Goal: Transaction & Acquisition: Register for event/course

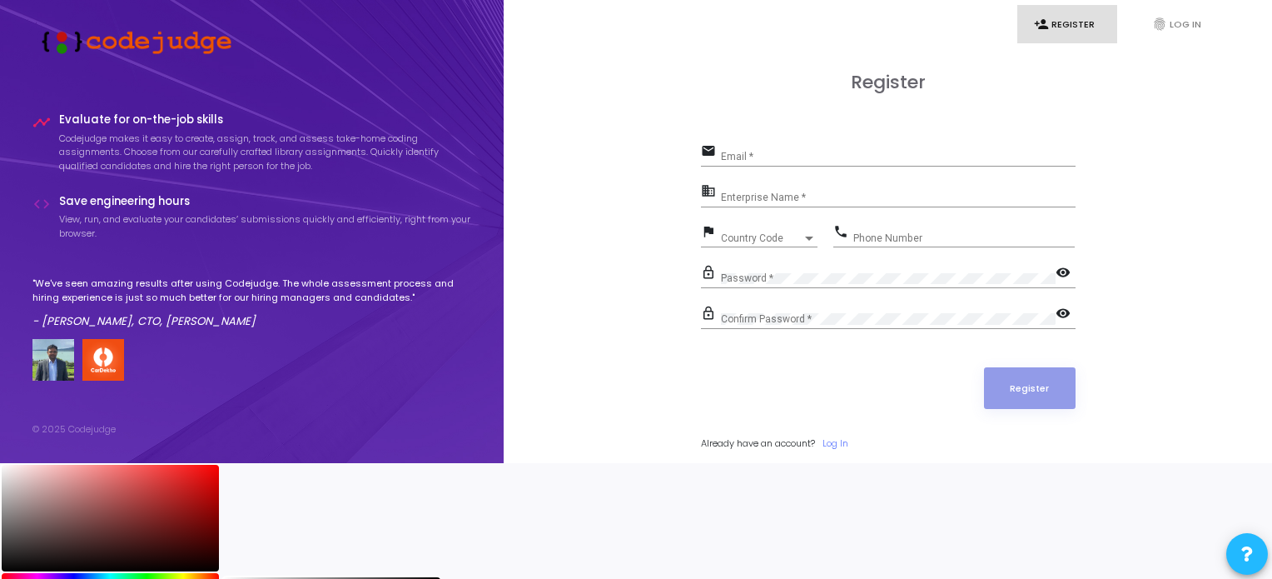
click at [761, 166] on div "Email *" at bounding box center [898, 154] width 355 height 26
type input "ayushtibrewal2004@gmail.com"
click at [797, 206] on div "Enterprise Name *" at bounding box center [898, 194] width 355 height 26
click at [793, 203] on input "Enterprise Name *" at bounding box center [898, 197] width 355 height 12
type input "na"
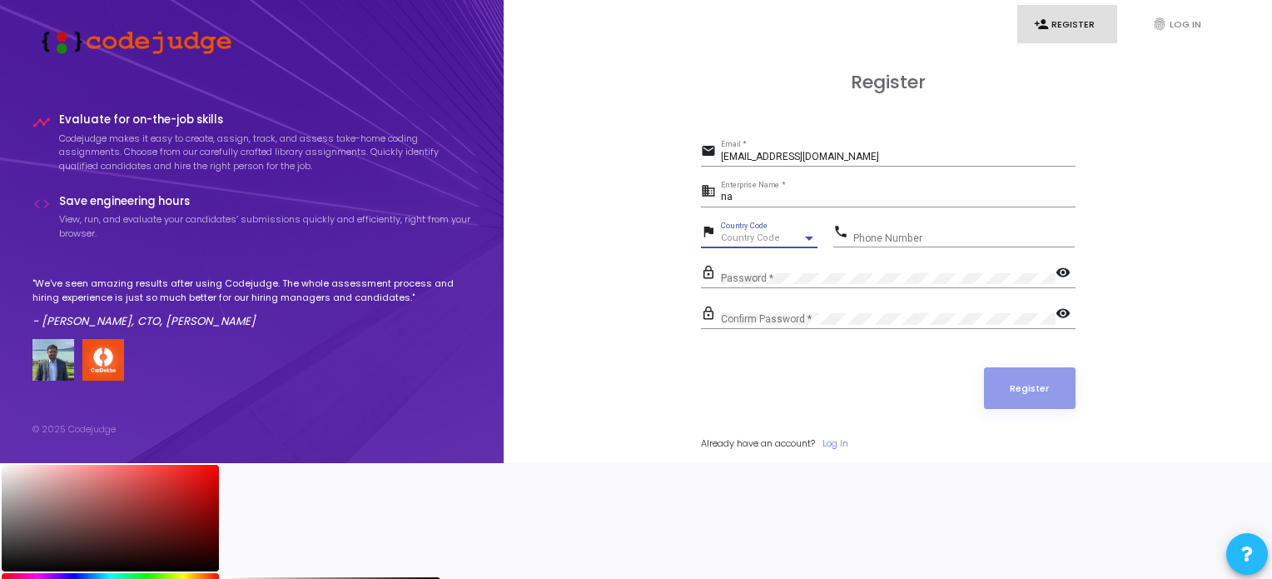
click at [765, 243] on span "Country Code" at bounding box center [750, 237] width 59 height 11
type input "indi"
click at [942, 244] on input "Phone Number" at bounding box center [963, 238] width 221 height 12
type input "7357353100"
click at [757, 328] on div "Confirm Password *" at bounding box center [888, 315] width 335 height 26
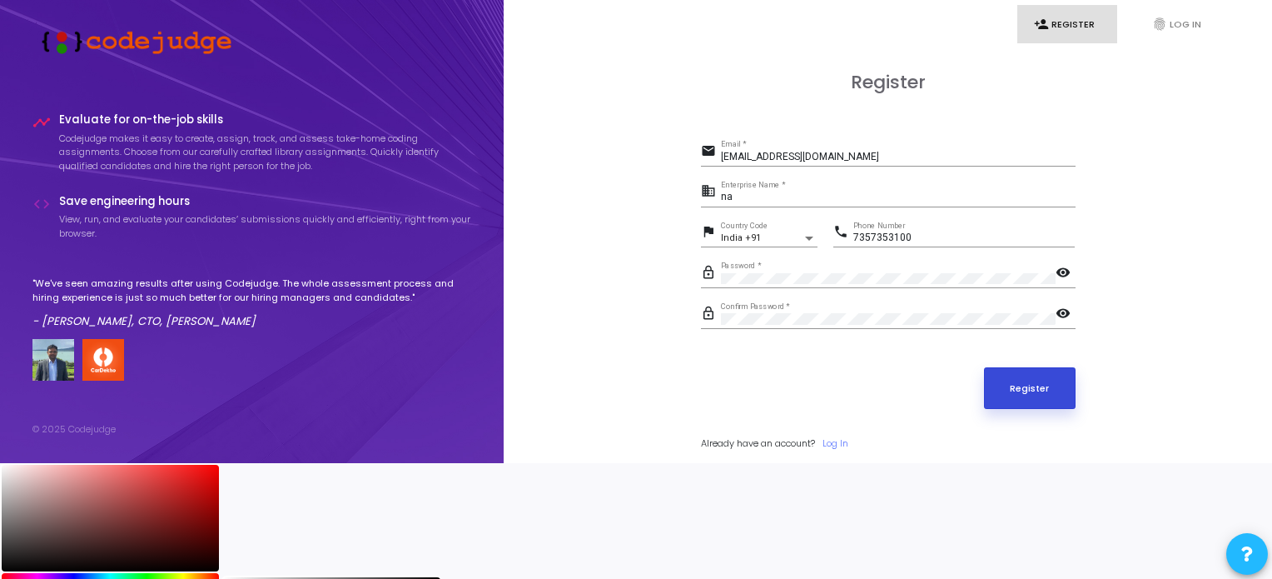
click at [1001, 409] on button "Register" at bounding box center [1030, 388] width 92 height 42
click at [863, 163] on input "ayushtibrewal2004@gmail.com" at bounding box center [898, 158] width 355 height 12
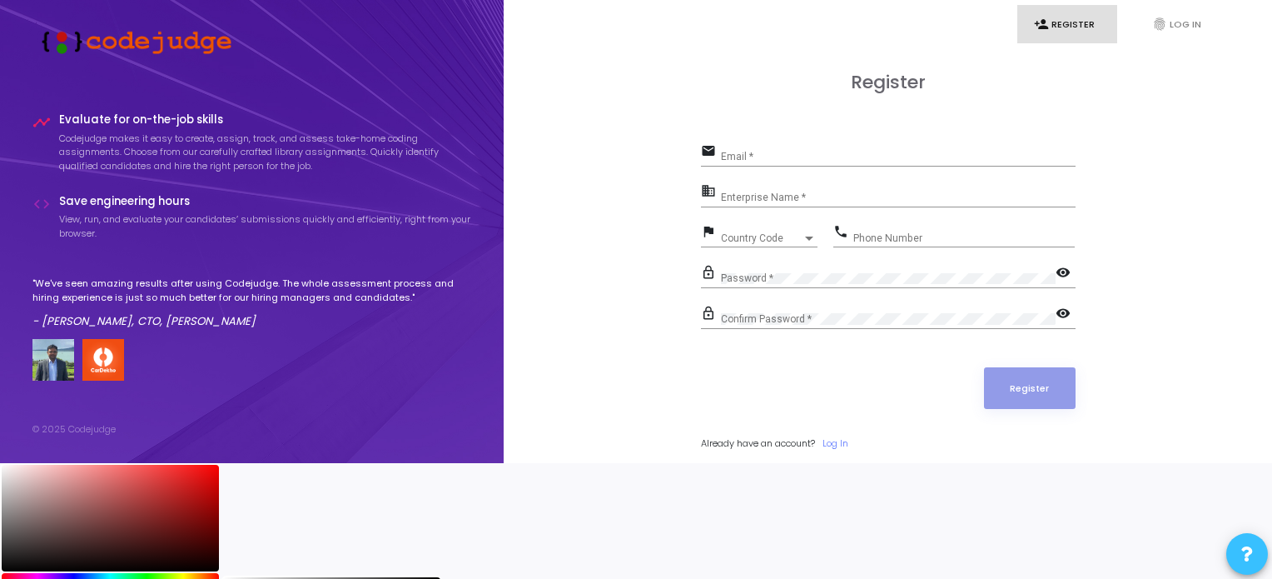
click at [1239, 559] on button at bounding box center [1247, 554] width 42 height 42
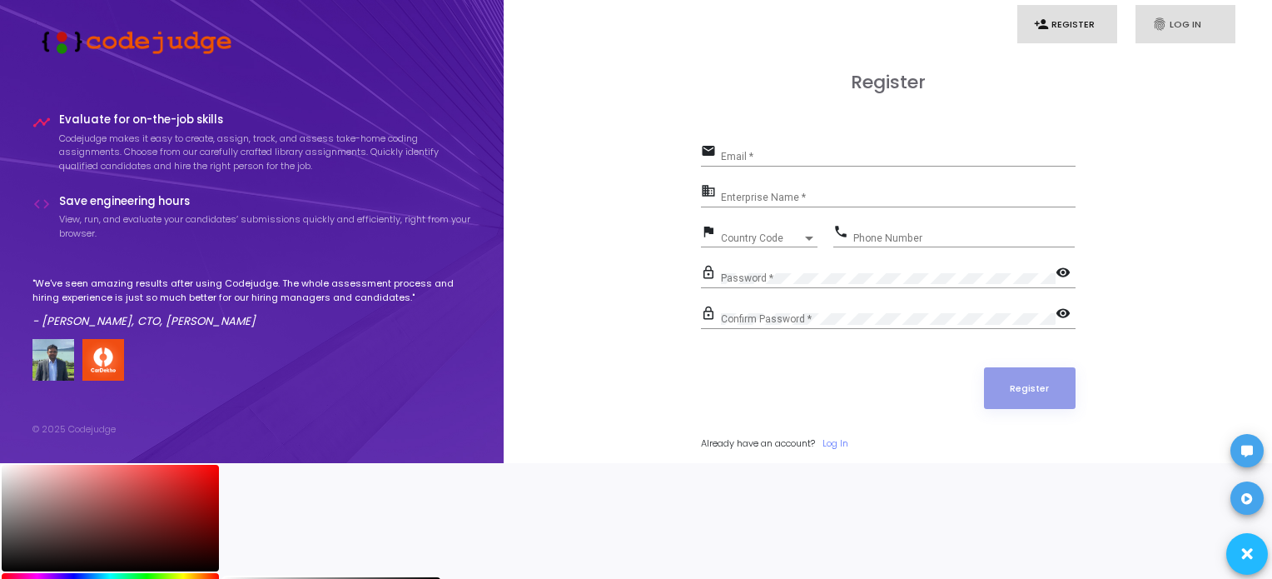
drag, startPoint x: 1188, startPoint y: 27, endPoint x: 1179, endPoint y: 26, distance: 9.3
click at [1179, 26] on div at bounding box center [636, 289] width 1272 height 579
click at [1179, 26] on link "fingerprint Log In" at bounding box center [1186, 24] width 100 height 39
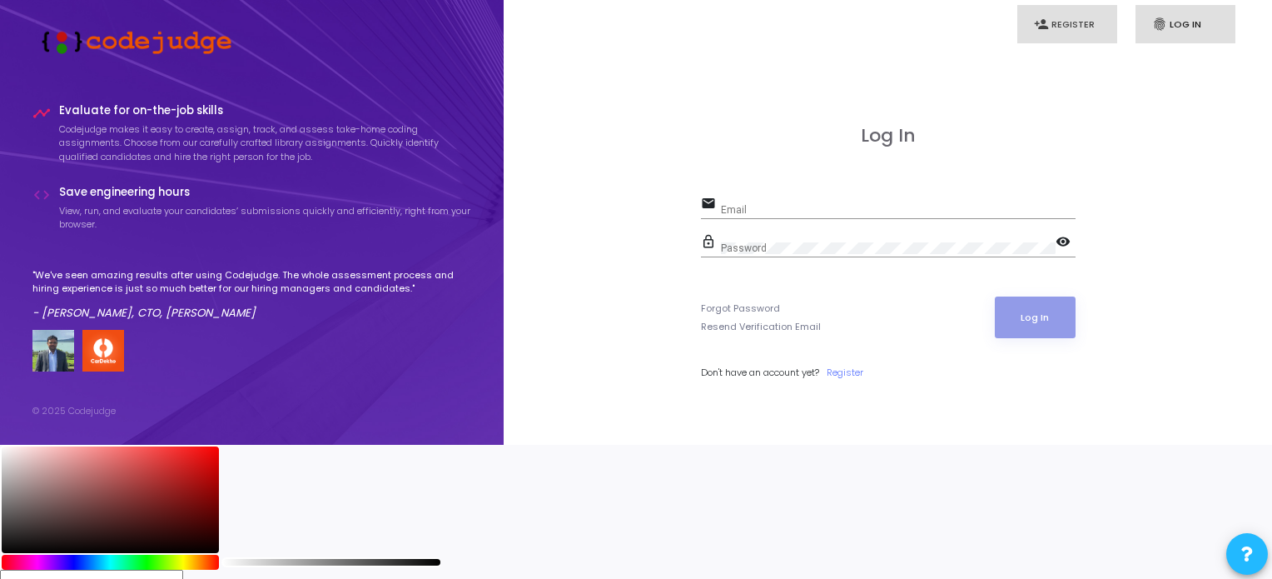
click at [1107, 27] on link "person_add Register" at bounding box center [1067, 24] width 100 height 39
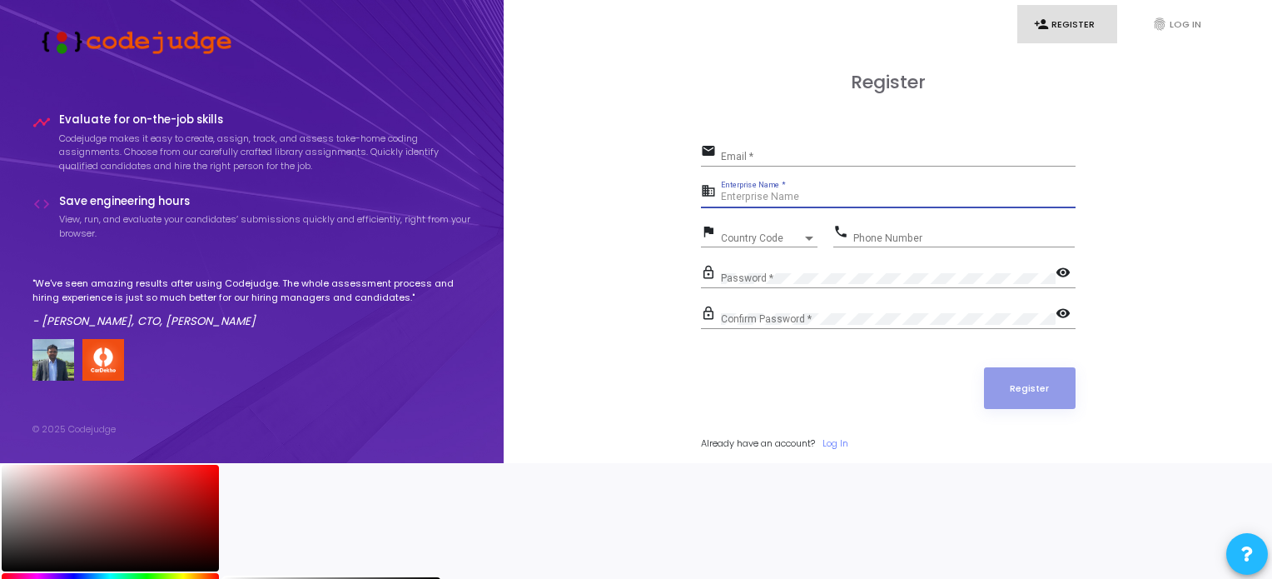
click at [886, 203] on input "Enterprise Name *" at bounding box center [898, 197] width 355 height 12
click at [867, 163] on input "Email *" at bounding box center [898, 158] width 355 height 12
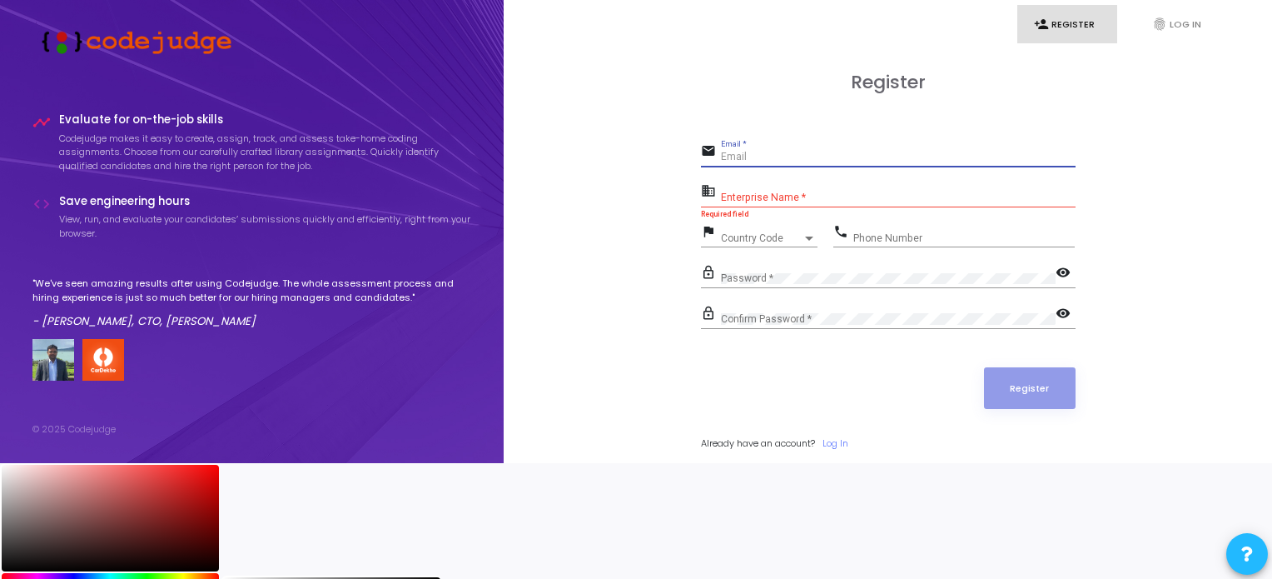
click at [867, 163] on input "Email *" at bounding box center [898, 158] width 355 height 12
click at [692, 423] on div "Register email Email * Required field business Enterprise Name * Required field…" at bounding box center [888, 279] width 732 height 463
click at [840, 450] on link "Log In" at bounding box center [835, 443] width 26 height 14
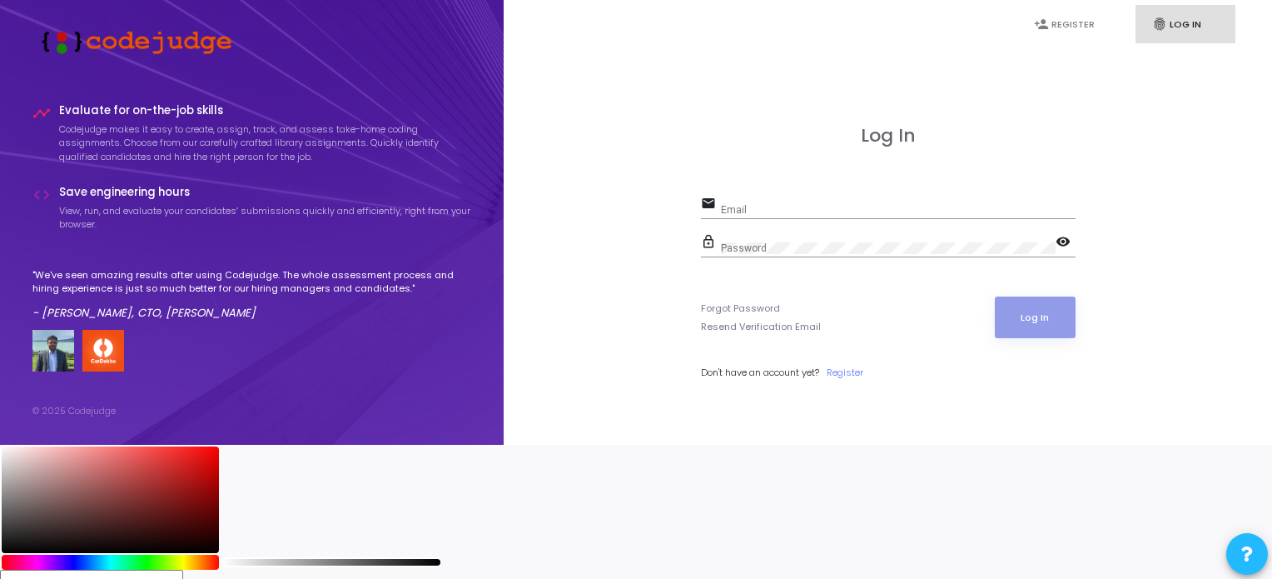
click at [804, 219] on div "Email" at bounding box center [898, 206] width 355 height 26
type input "a"
